Goal: Task Accomplishment & Management: Manage account settings

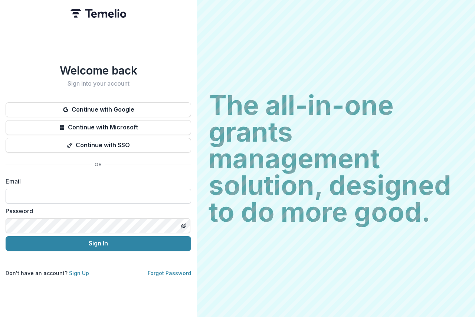
click at [11, 192] on input at bounding box center [99, 196] width 186 height 15
type input "**********"
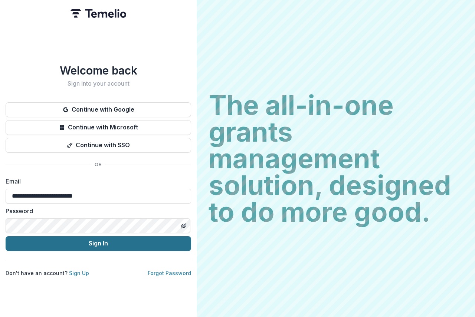
click at [102, 242] on button "Sign In" at bounding box center [99, 243] width 186 height 15
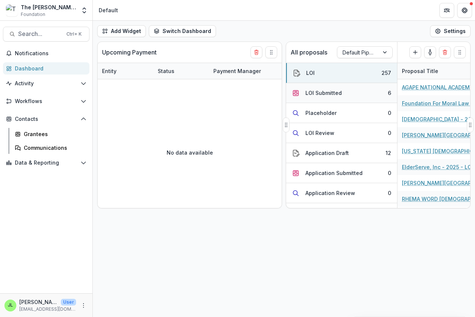
click at [316, 92] on div "LOI Submitted" at bounding box center [324, 93] width 36 height 8
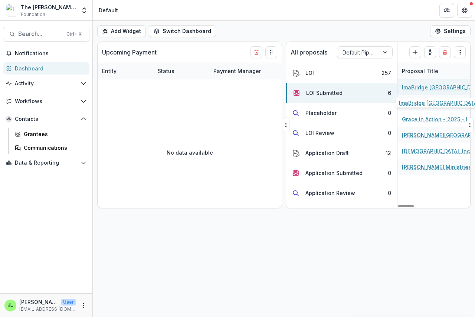
click at [417, 88] on link "ImaBridge Africa - 2025 - LOI" at bounding box center [444, 88] width 84 height 8
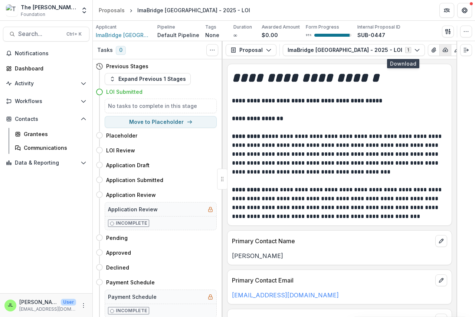
click at [443, 50] on icon "button" at bounding box center [446, 50] width 6 height 6
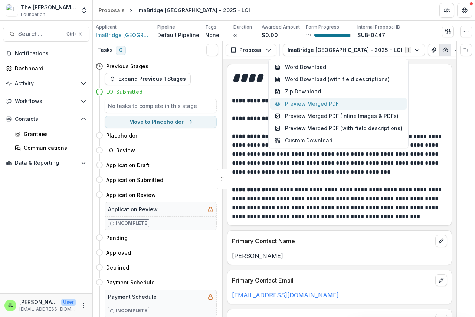
click at [319, 104] on button "Preview Merged PDF" at bounding box center [338, 104] width 137 height 12
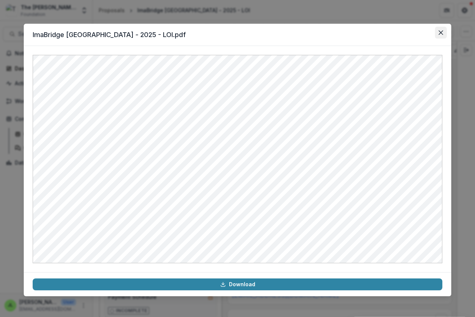
click at [440, 33] on icon "Close" at bounding box center [441, 32] width 4 height 4
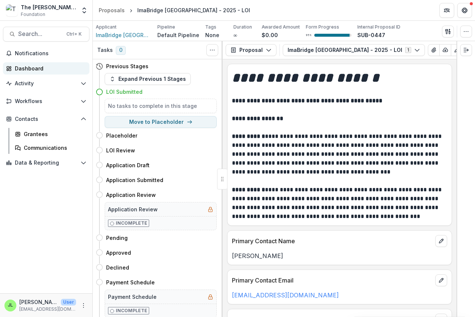
click at [19, 66] on div "Dashboard" at bounding box center [49, 69] width 69 height 8
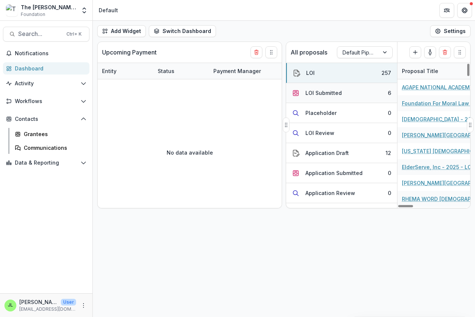
click at [311, 91] on div "LOI Submitted" at bounding box center [324, 93] width 36 height 8
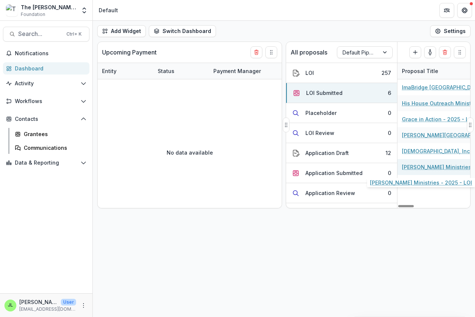
click at [419, 166] on link "Tim Robnett Ministries - 2025 - LOI" at bounding box center [444, 167] width 84 height 8
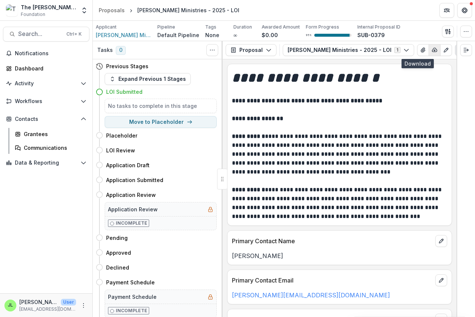
click at [432, 49] on icon "button" at bounding box center [435, 50] width 6 height 6
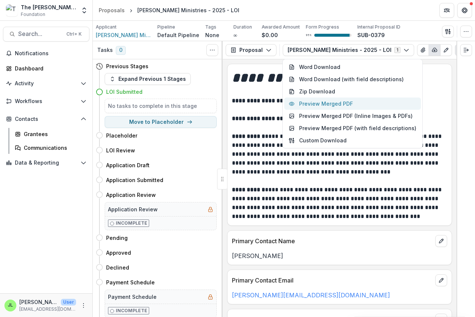
click at [350, 102] on button "Preview Merged PDF" at bounding box center [352, 104] width 137 height 12
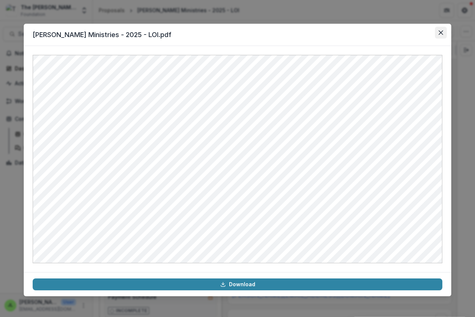
click at [442, 32] on icon "Close" at bounding box center [441, 32] width 4 height 4
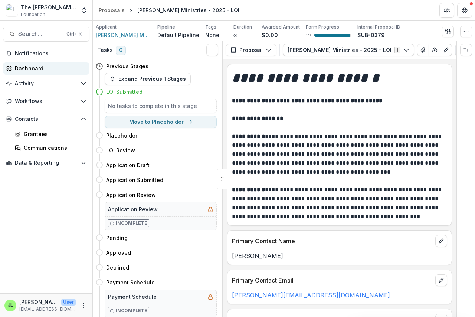
click at [27, 67] on div "Dashboard" at bounding box center [49, 69] width 69 height 8
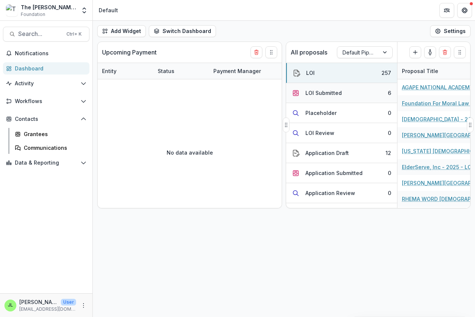
click at [315, 94] on div "LOI Submitted" at bounding box center [324, 93] width 36 height 8
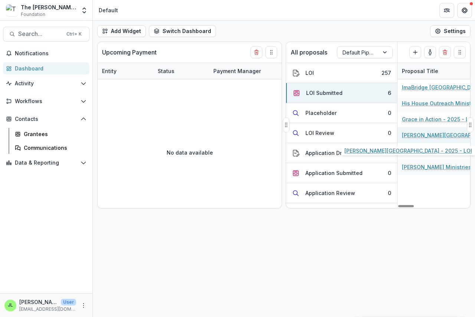
click at [417, 134] on link "Asbury Theological Seminary - 2025 - LOI" at bounding box center [444, 135] width 84 height 8
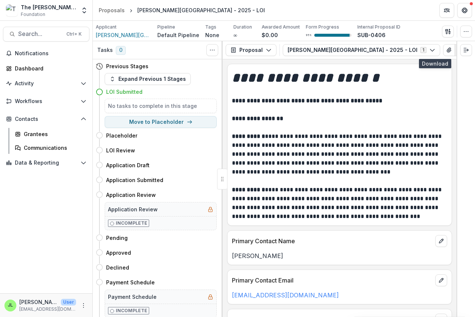
click at [458, 49] on icon "button" at bounding box center [461, 50] width 6 height 6
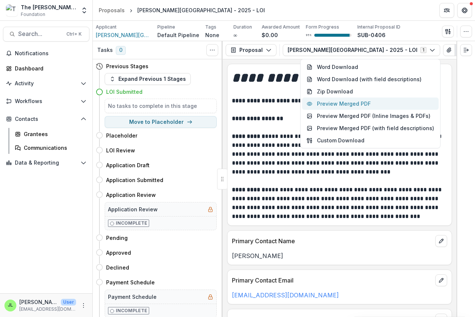
click at [364, 105] on button "Preview Merged PDF" at bounding box center [370, 104] width 137 height 12
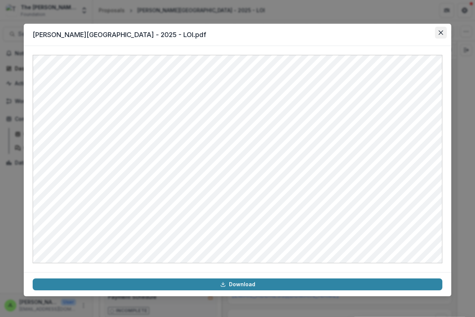
click at [441, 32] on icon "Close" at bounding box center [441, 32] width 4 height 4
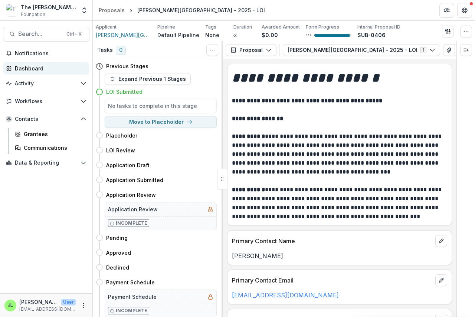
click at [26, 69] on div "Dashboard" at bounding box center [49, 69] width 69 height 8
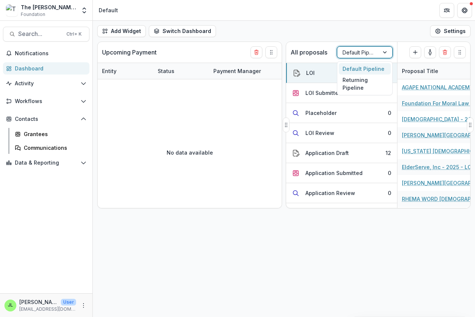
click at [357, 51] on div at bounding box center [358, 52] width 31 height 9
click at [355, 82] on div "Returning Pipeline" at bounding box center [365, 84] width 52 height 19
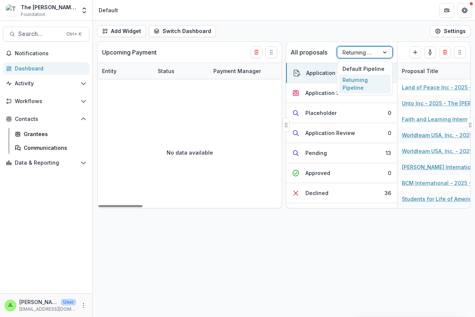
click at [384, 49] on div at bounding box center [385, 52] width 13 height 11
click at [358, 70] on div "Default Pipeline" at bounding box center [365, 69] width 52 height 12
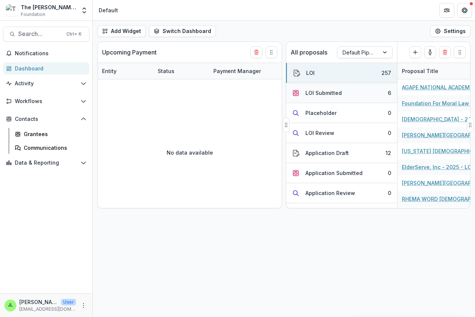
click at [333, 94] on div "LOI Submitted" at bounding box center [324, 93] width 36 height 8
